Goal: Transaction & Acquisition: Purchase product/service

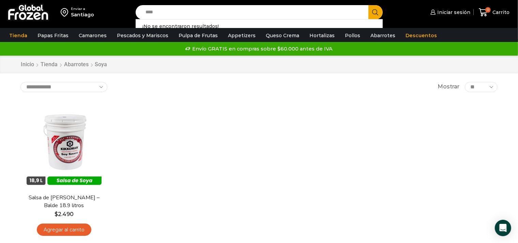
click at [165, 11] on input "****" at bounding box center [254, 12] width 223 height 14
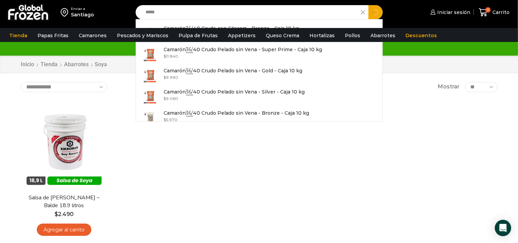
type input "*****"
click at [369, 5] on button "Search" at bounding box center [376, 12] width 14 height 14
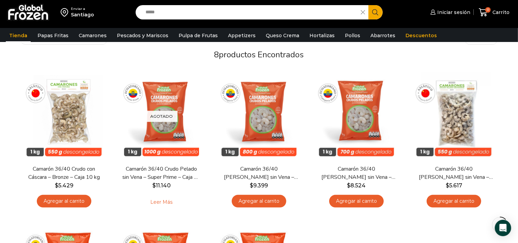
scroll to position [68, 0]
